Goal: Transaction & Acquisition: Book appointment/travel/reservation

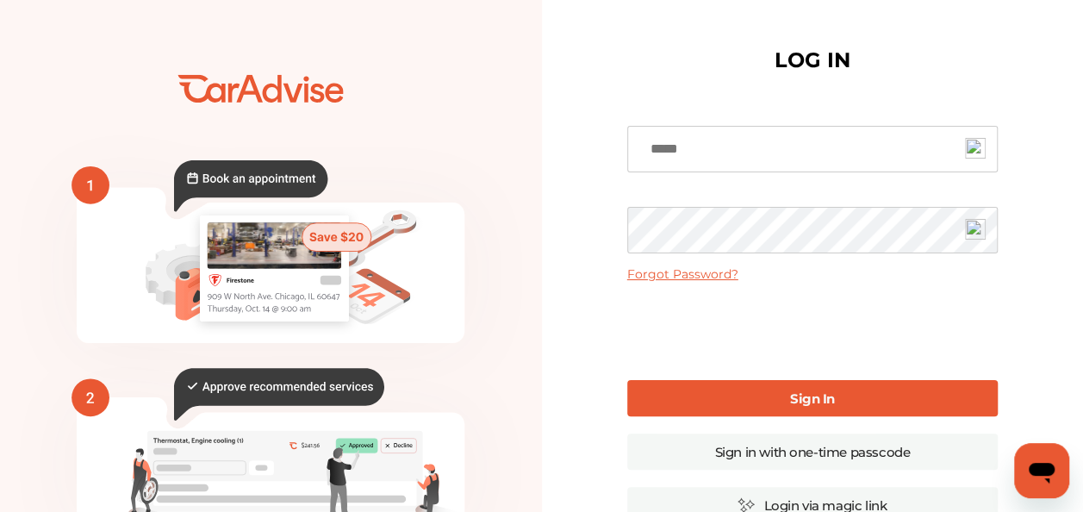
click at [688, 152] on input at bounding box center [812, 149] width 370 height 47
click at [719, 141] on input at bounding box center [812, 149] width 370 height 47
type input "**********"
click at [816, 401] on b "Sign In" at bounding box center [812, 398] width 45 height 16
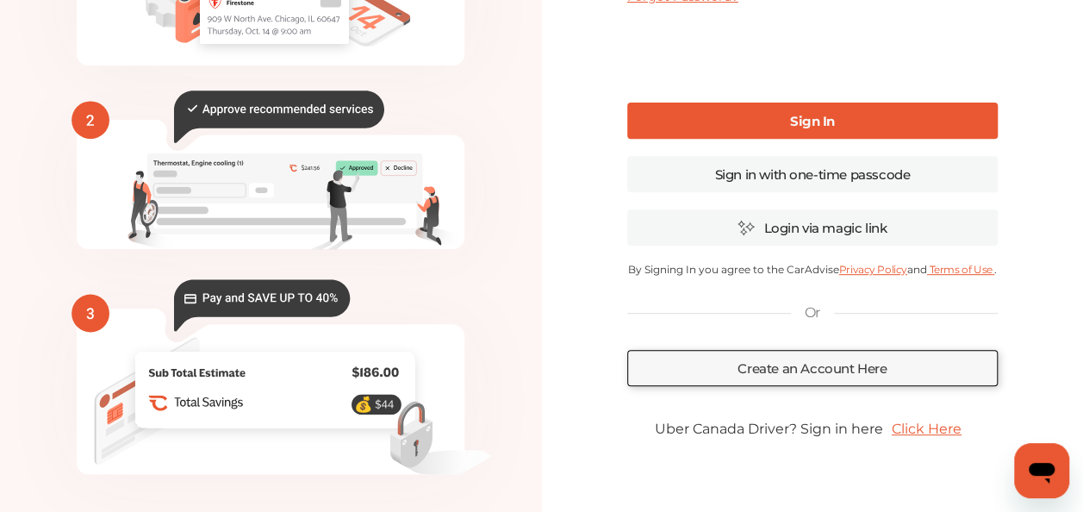
scroll to position [277, 0]
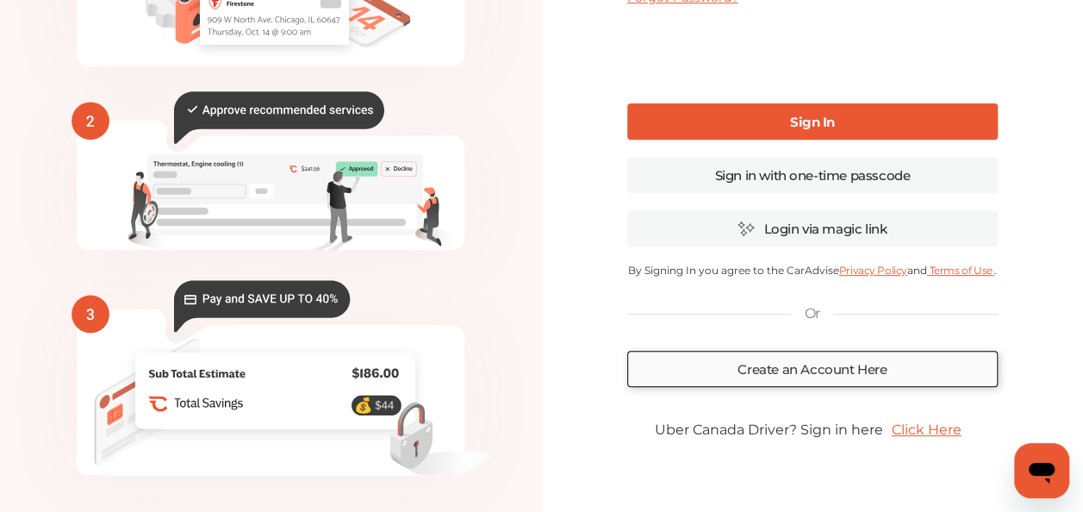
click at [855, 369] on link "Create an Account Here" at bounding box center [812, 369] width 370 height 36
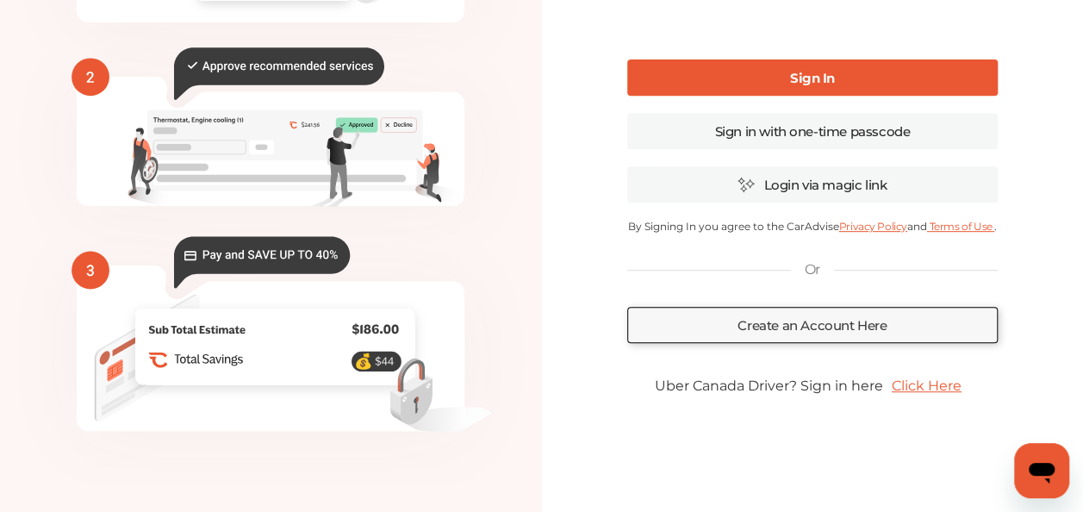
scroll to position [326, 0]
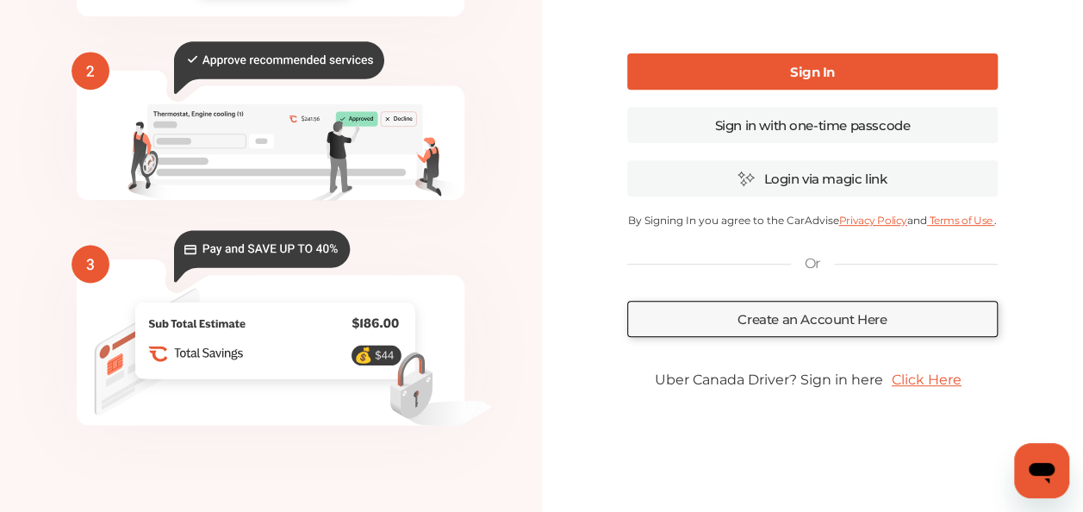
click at [936, 377] on link "Click Here" at bounding box center [926, 380] width 87 height 34
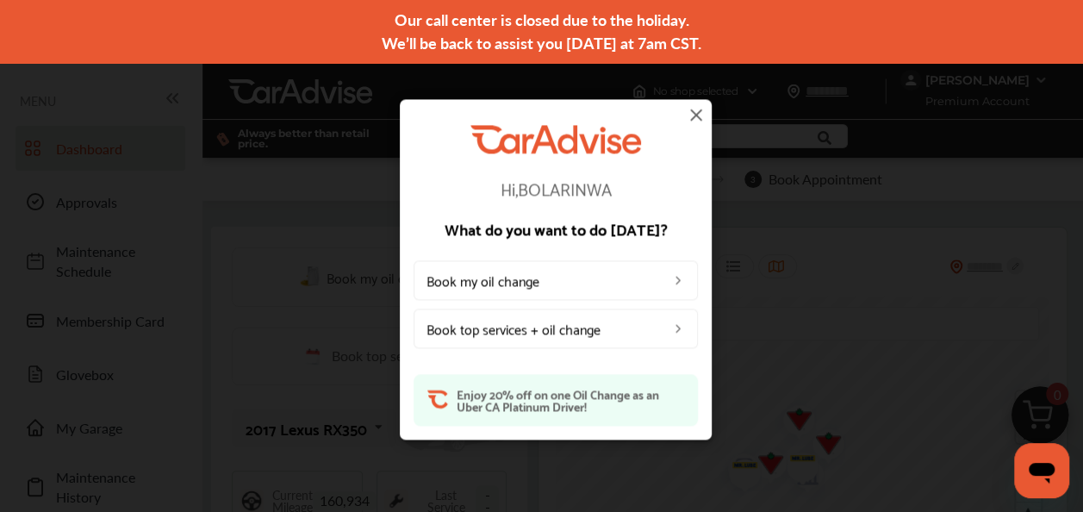
click at [677, 331] on img at bounding box center [678, 329] width 14 height 14
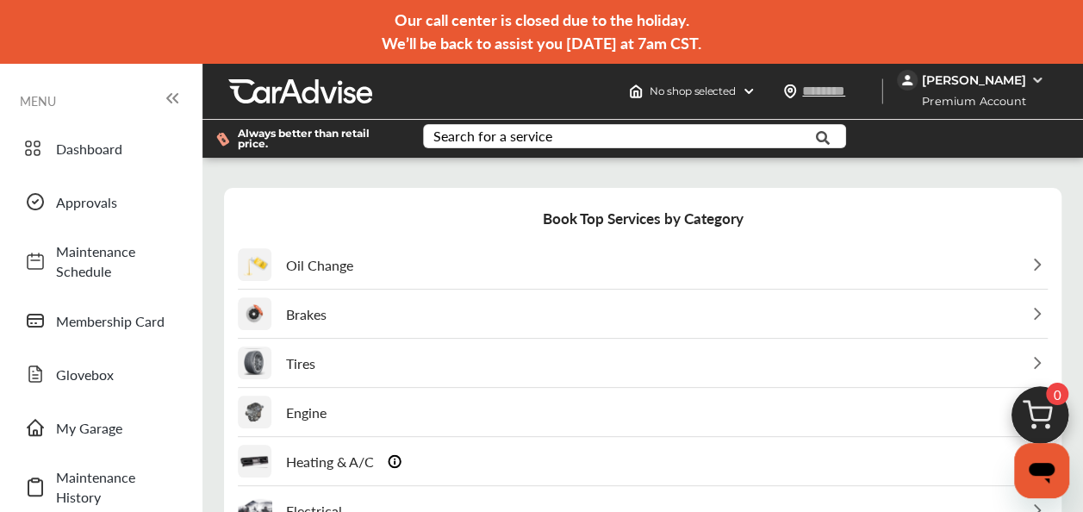
click at [1030, 73] on img at bounding box center [1037, 80] width 14 height 14
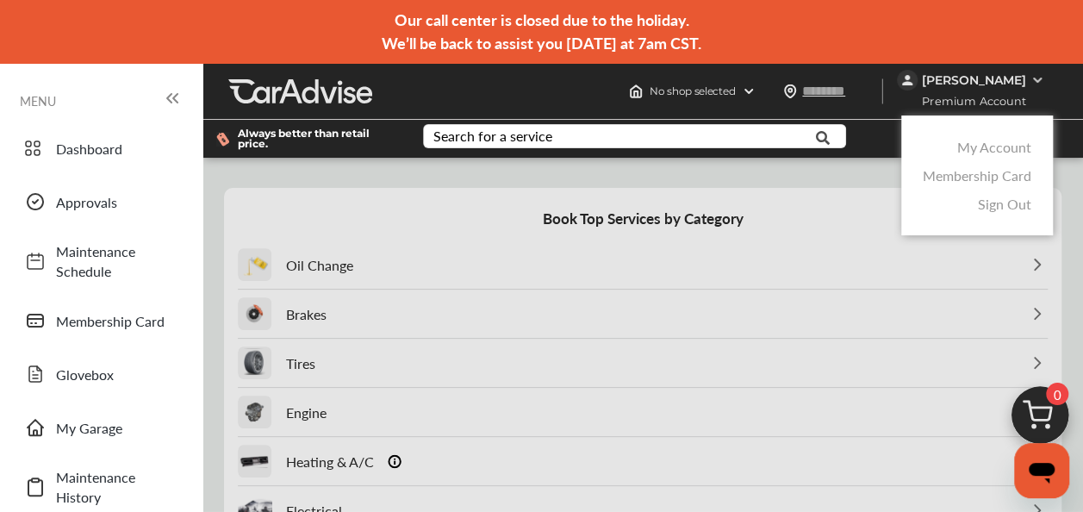
click at [1030, 74] on div at bounding box center [541, 299] width 1083 height 598
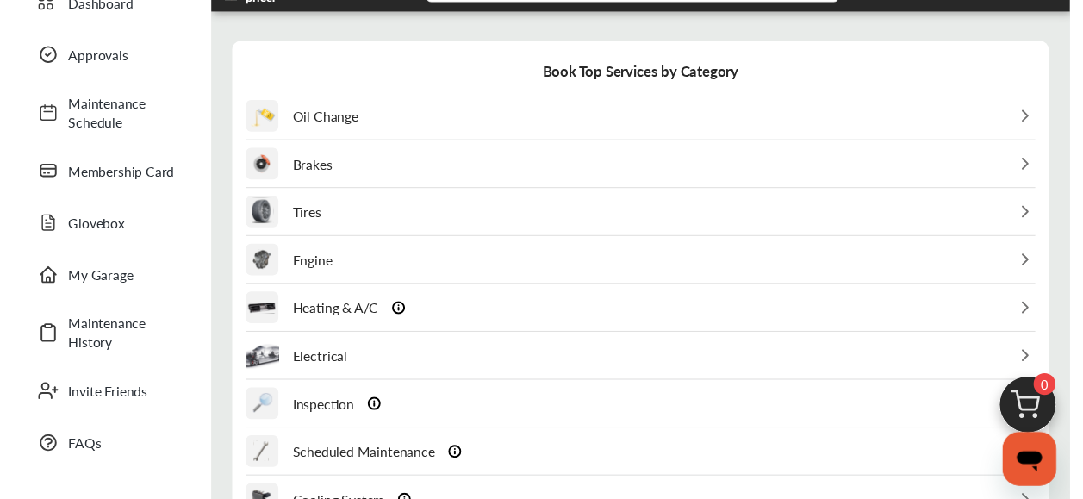
scroll to position [145, 0]
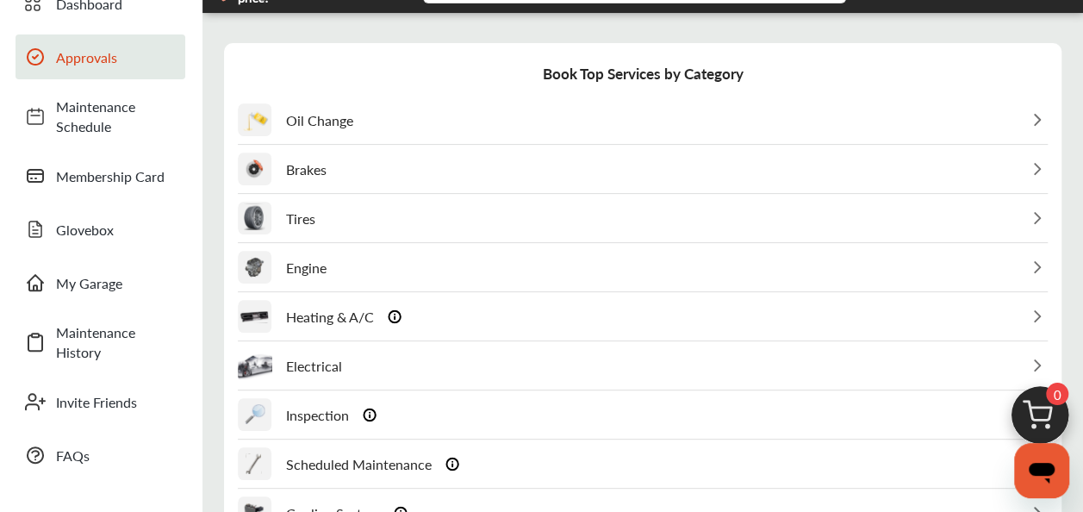
click at [95, 52] on span "Approvals" at bounding box center [116, 57] width 121 height 20
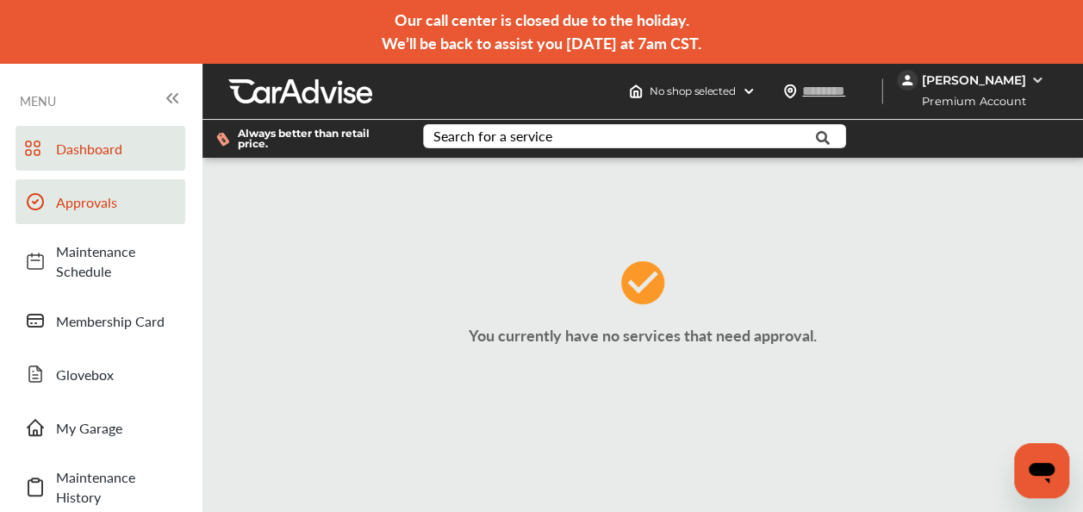
click at [90, 149] on span "Dashboard" at bounding box center [116, 149] width 121 height 20
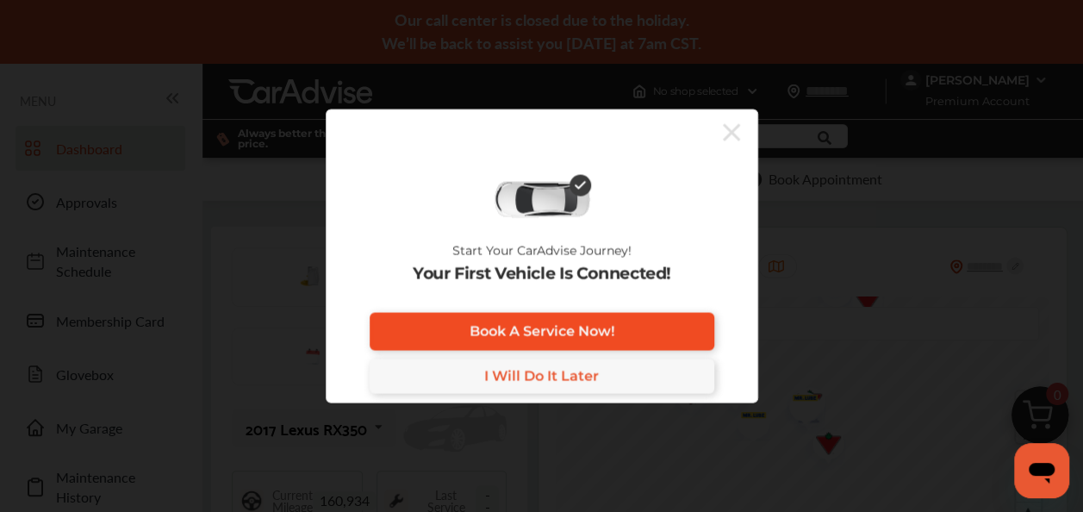
click at [589, 327] on span "Book A Service Now!" at bounding box center [541, 331] width 145 height 16
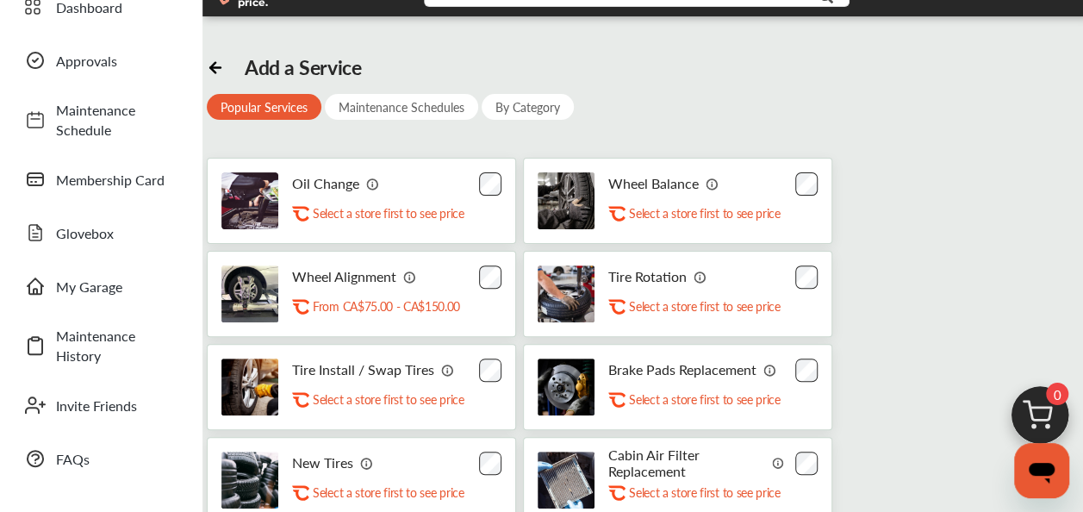
scroll to position [126, 0]
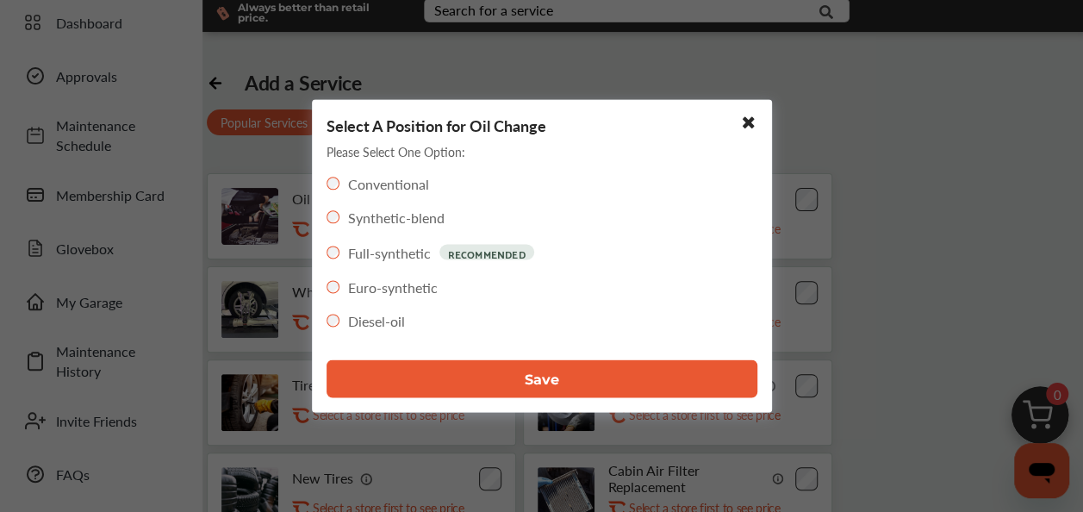
click at [541, 377] on span "Save" at bounding box center [542, 378] width 34 height 16
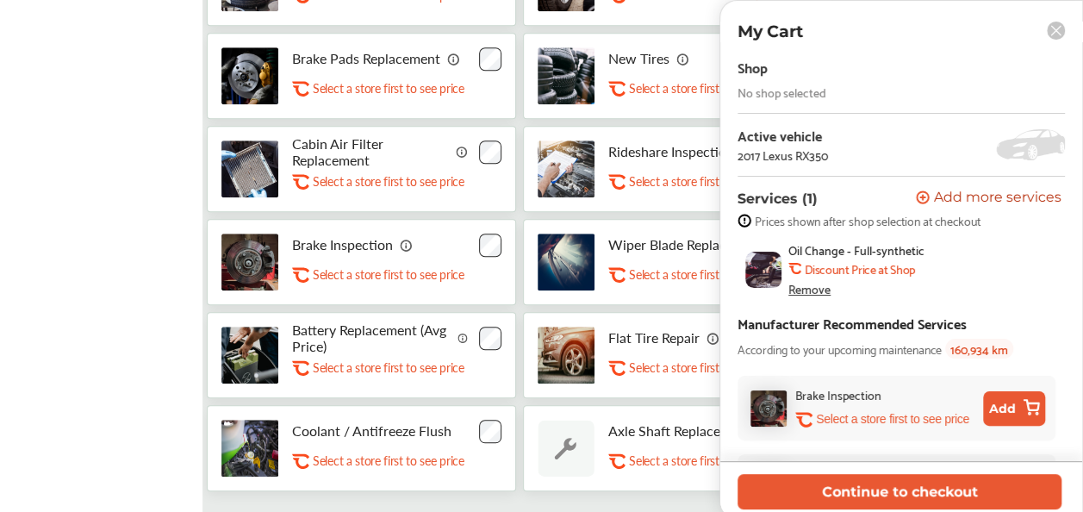
scroll to position [699, 0]
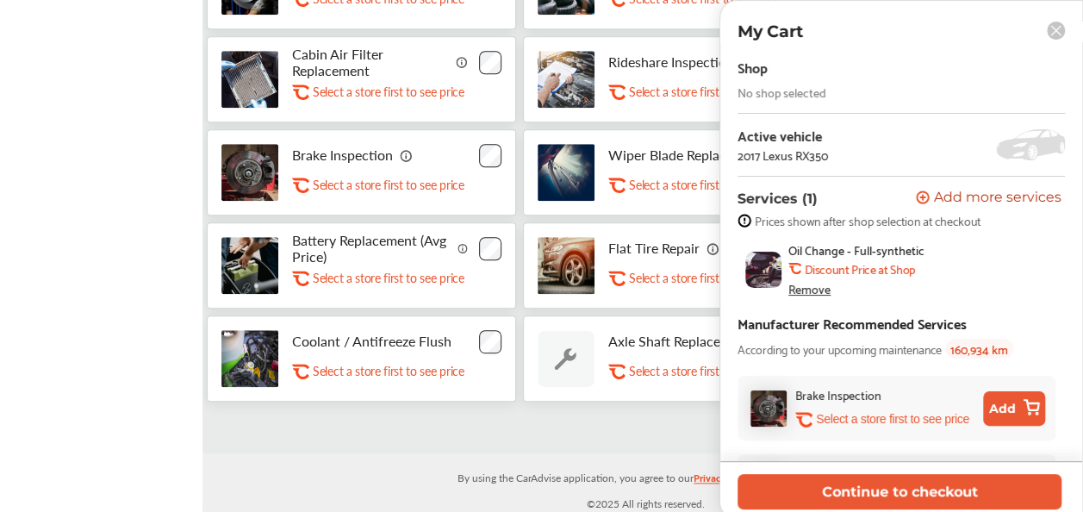
click at [1053, 28] on icon at bounding box center [1055, 30] width 9 height 9
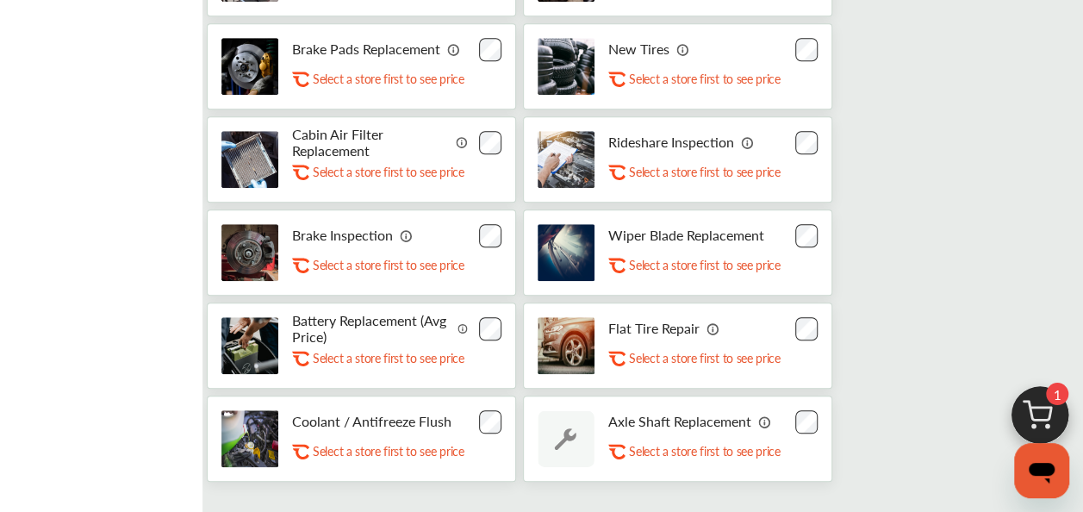
scroll to position [622, 0]
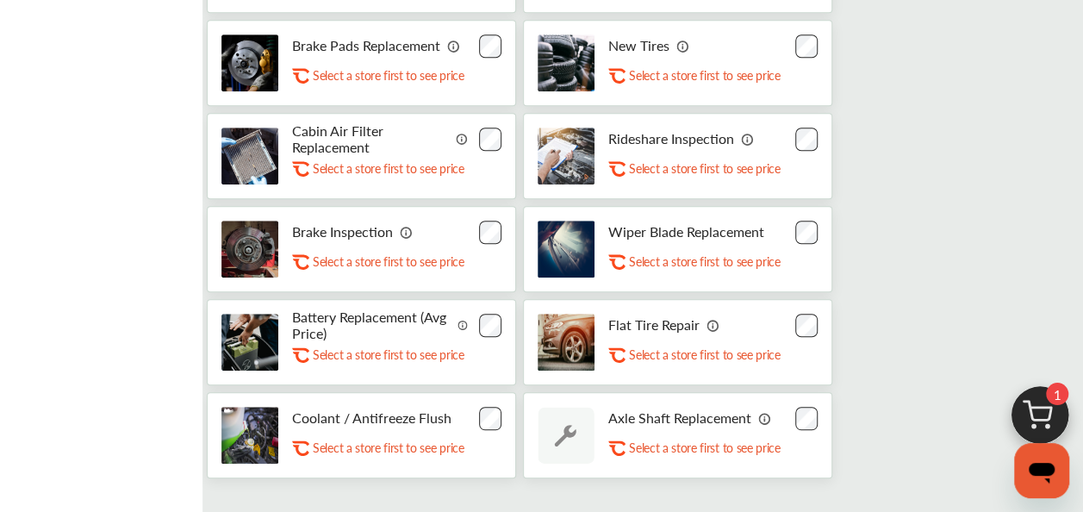
click at [1043, 401] on img at bounding box center [1039, 419] width 83 height 83
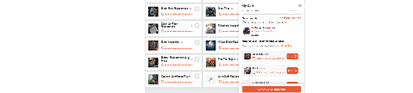
scroll to position [106, 0]
